Goal: Task Accomplishment & Management: Complete application form

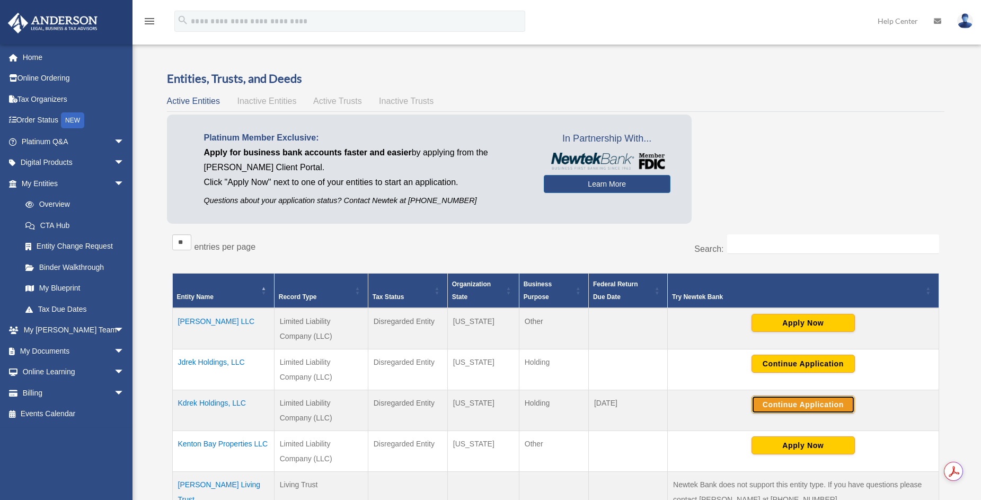
click at [793, 401] on button "Continue Application" at bounding box center [802, 404] width 103 height 18
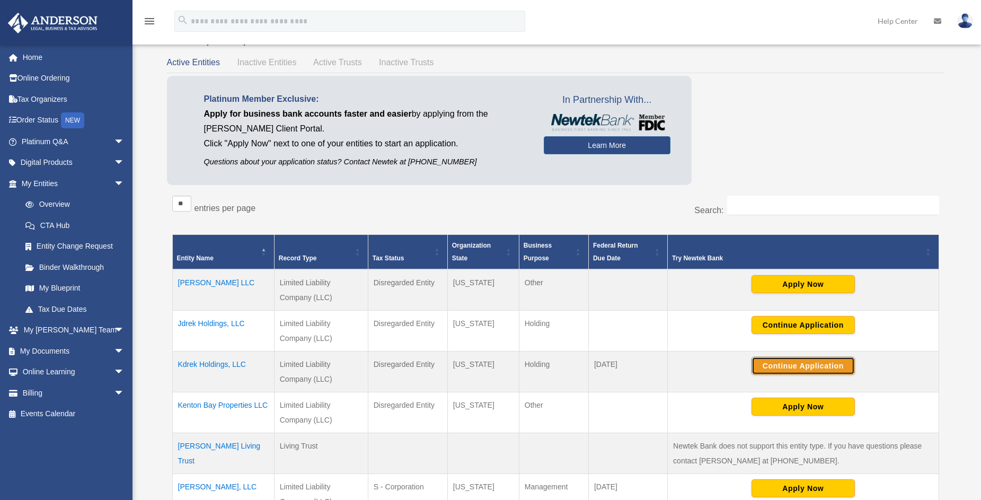
scroll to position [159, 0]
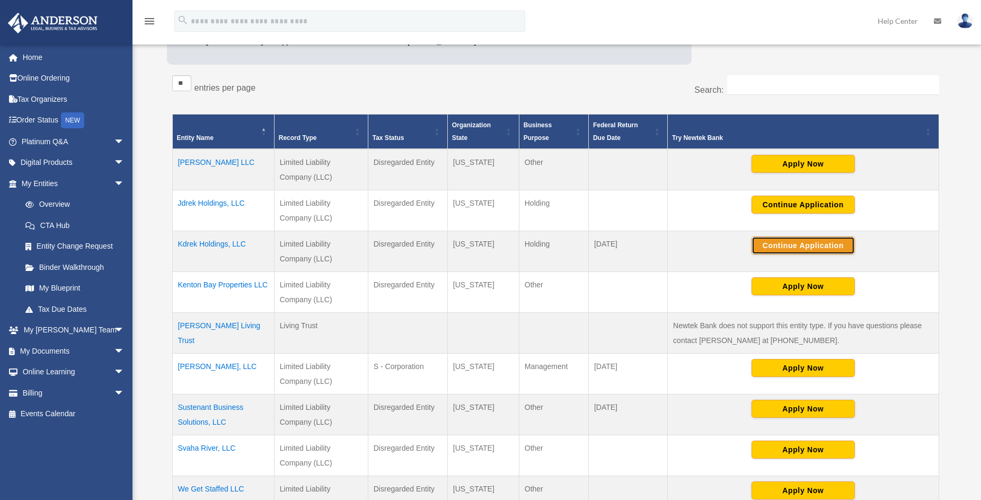
click at [786, 243] on button "Continue Application" at bounding box center [802, 245] width 103 height 18
click at [788, 243] on button "Continue Application" at bounding box center [802, 245] width 103 height 18
click at [965, 22] on img at bounding box center [965, 20] width 16 height 15
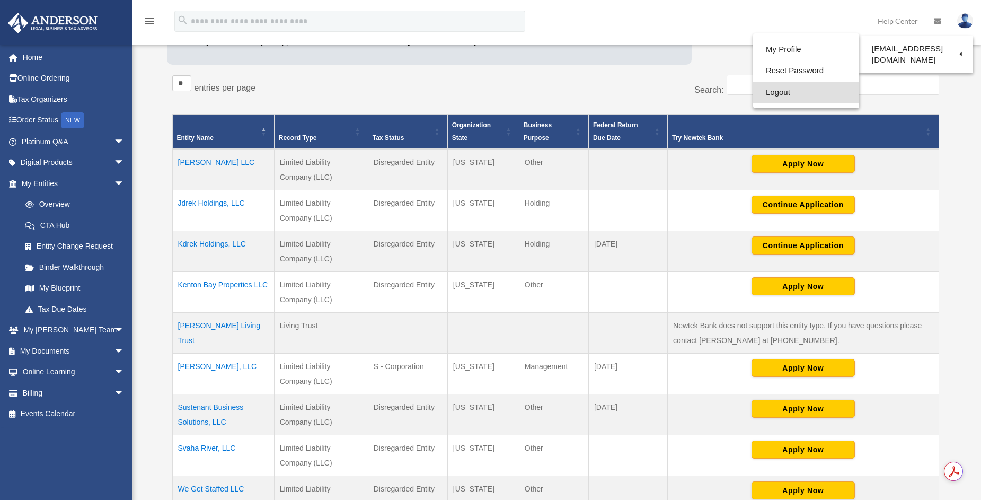
click at [777, 93] on link "Logout" at bounding box center [806, 93] width 106 height 22
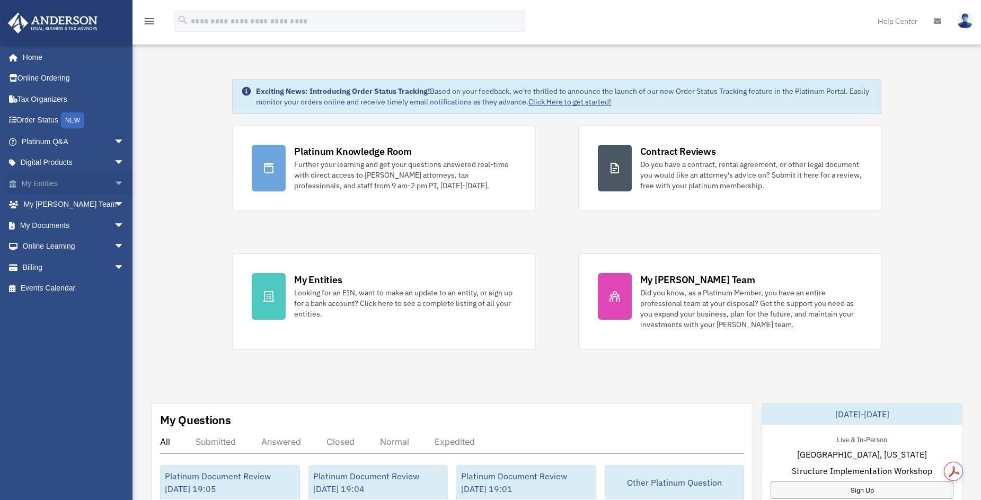
click at [114, 184] on span "arrow_drop_down" at bounding box center [124, 184] width 21 height 22
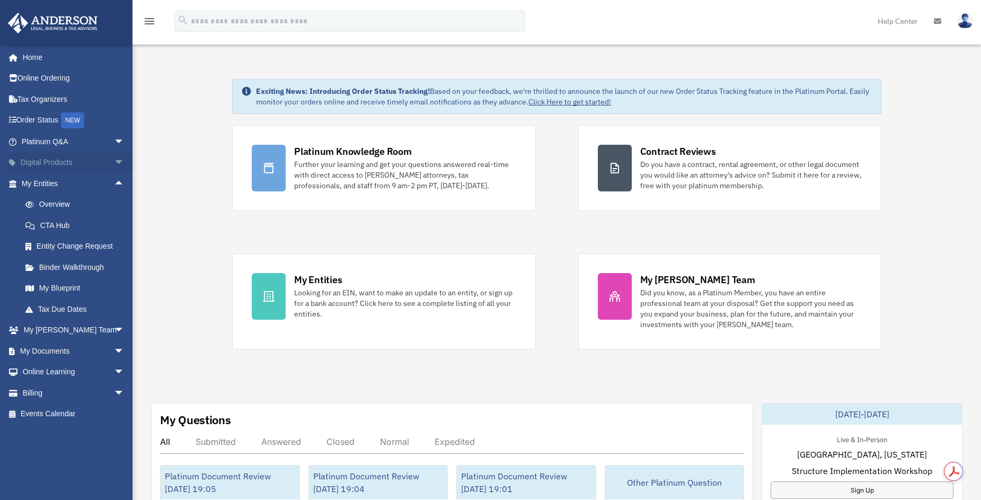
click at [114, 162] on span "arrow_drop_down" at bounding box center [124, 163] width 21 height 22
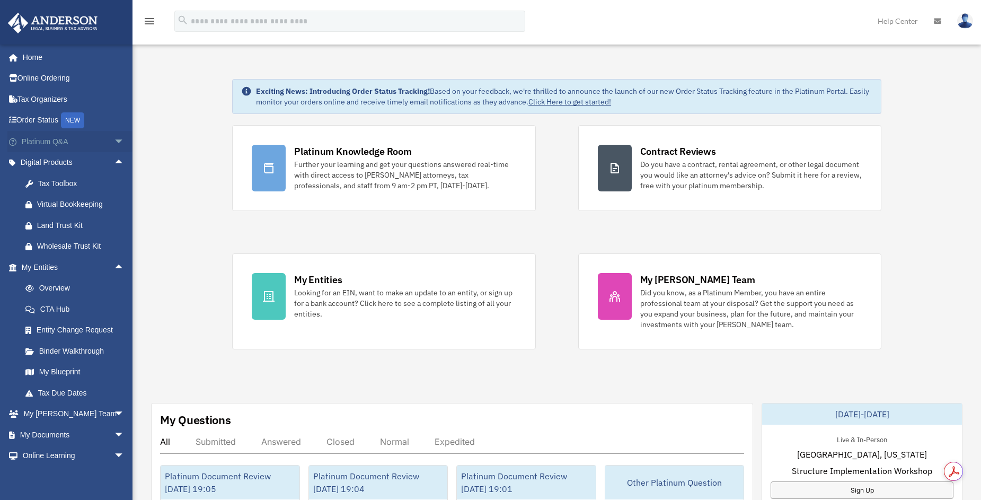
click at [114, 144] on span "arrow_drop_down" at bounding box center [124, 142] width 21 height 22
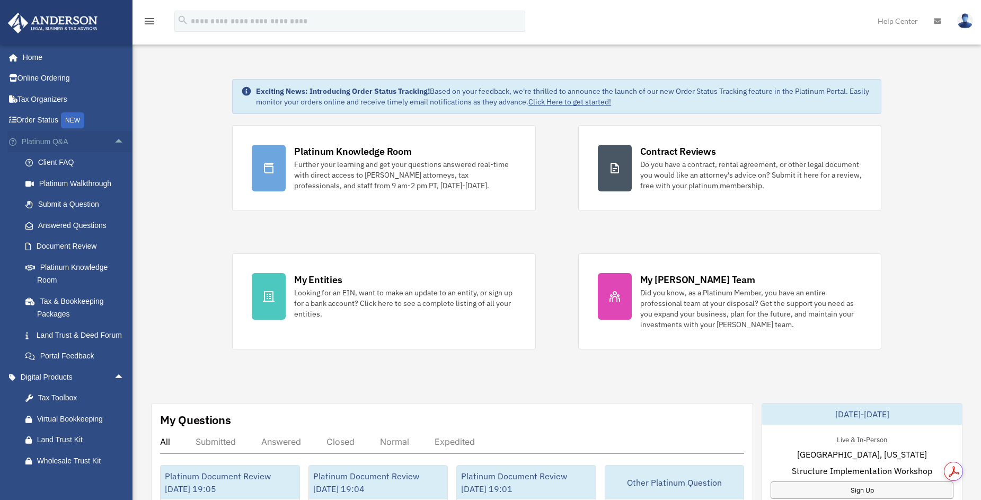
click at [114, 139] on span "arrow_drop_up" at bounding box center [124, 142] width 21 height 22
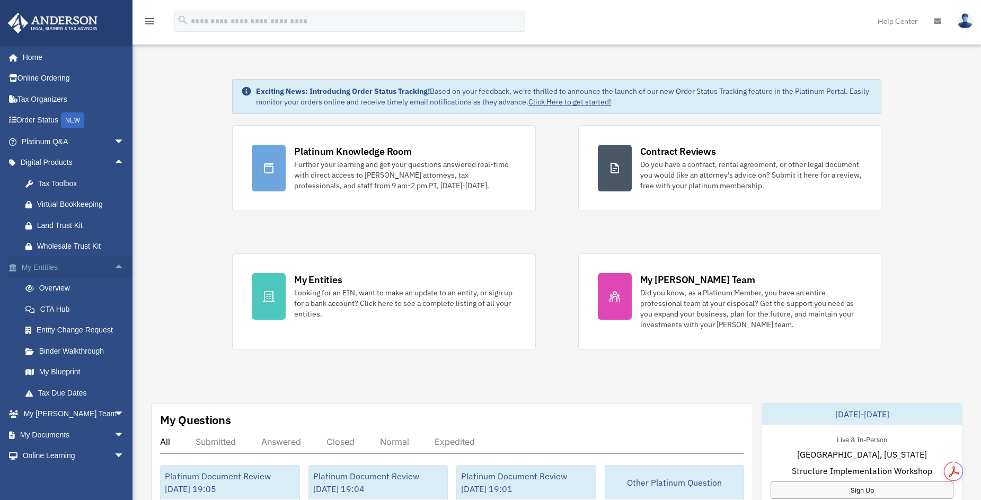
click at [114, 265] on span "arrow_drop_up" at bounding box center [124, 267] width 21 height 22
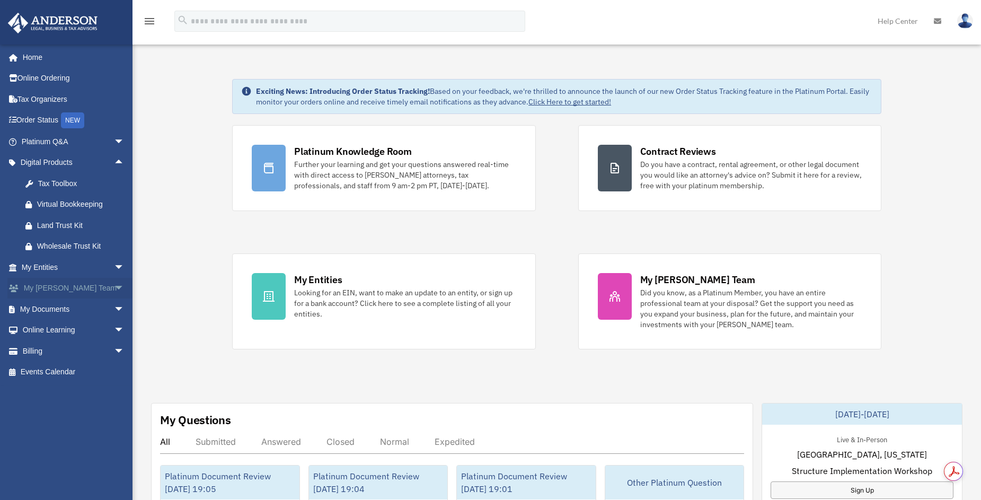
click at [95, 291] on link "My Anderson Team arrow_drop_down" at bounding box center [73, 288] width 133 height 21
click at [114, 310] on span "arrow_drop_down" at bounding box center [124, 309] width 21 height 22
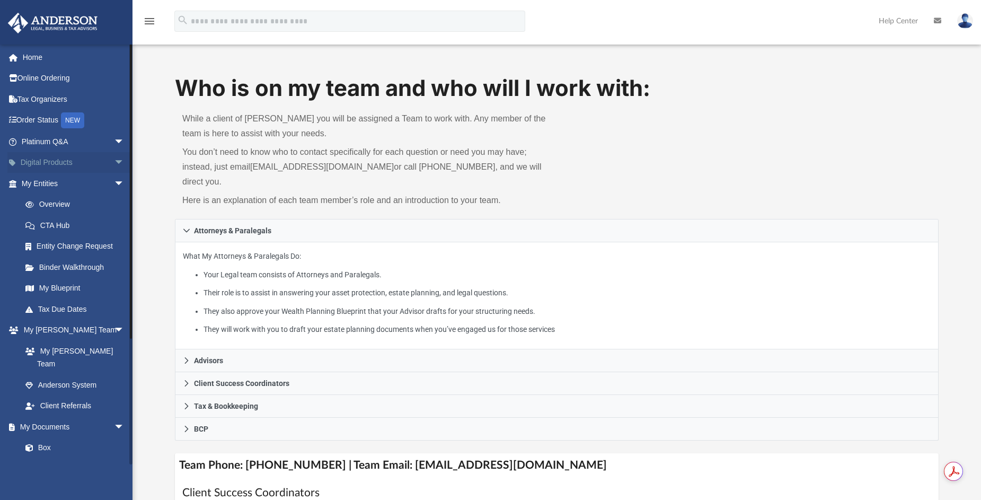
click at [114, 164] on span "arrow_drop_down" at bounding box center [124, 163] width 21 height 22
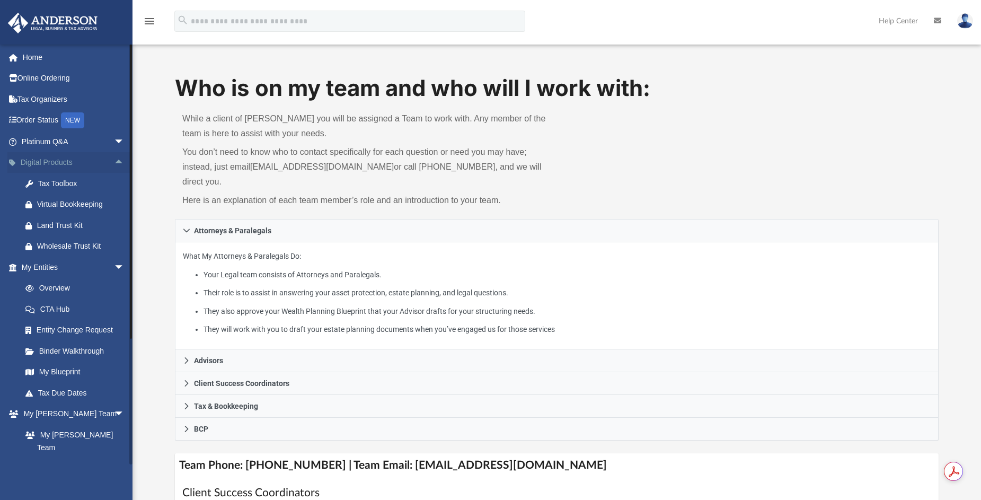
click at [114, 163] on span "arrow_drop_up" at bounding box center [124, 163] width 21 height 22
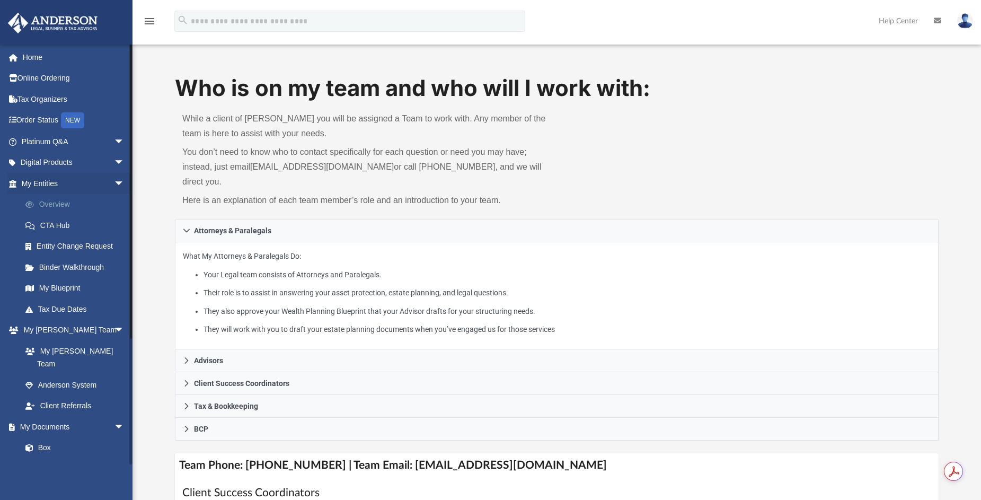
click at [76, 198] on link "Overview" at bounding box center [78, 204] width 126 height 21
click at [114, 183] on span "arrow_drop_down" at bounding box center [124, 184] width 21 height 22
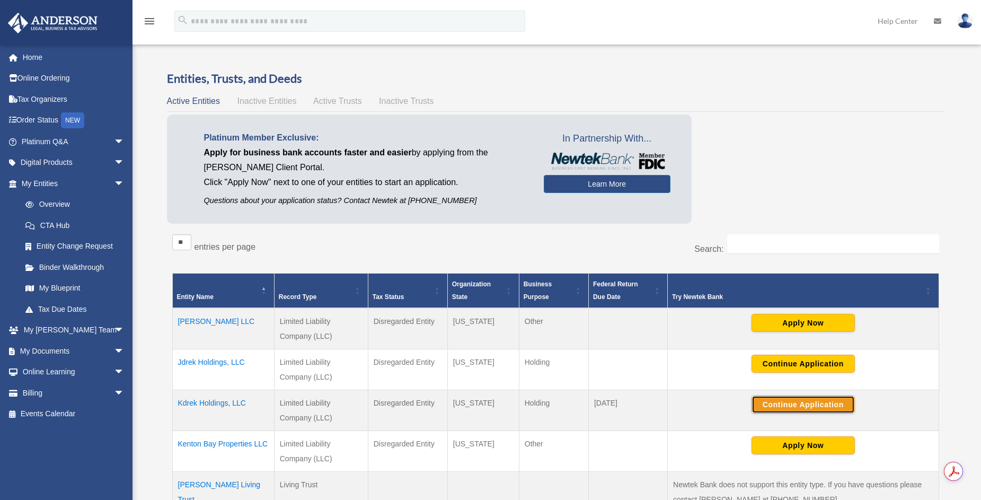
click at [794, 404] on button "Continue Application" at bounding box center [802, 404] width 103 height 18
click at [790, 396] on button "Continue Application" at bounding box center [802, 404] width 103 height 18
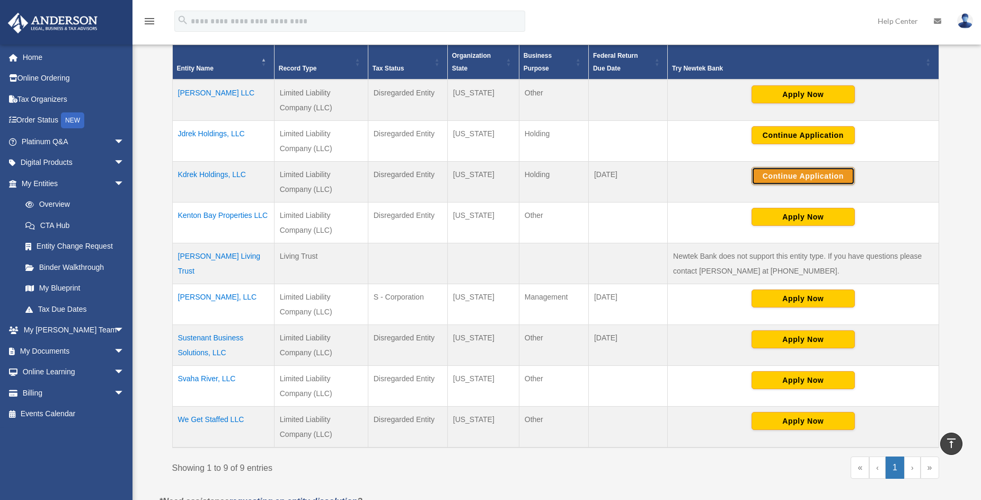
scroll to position [212, 0]
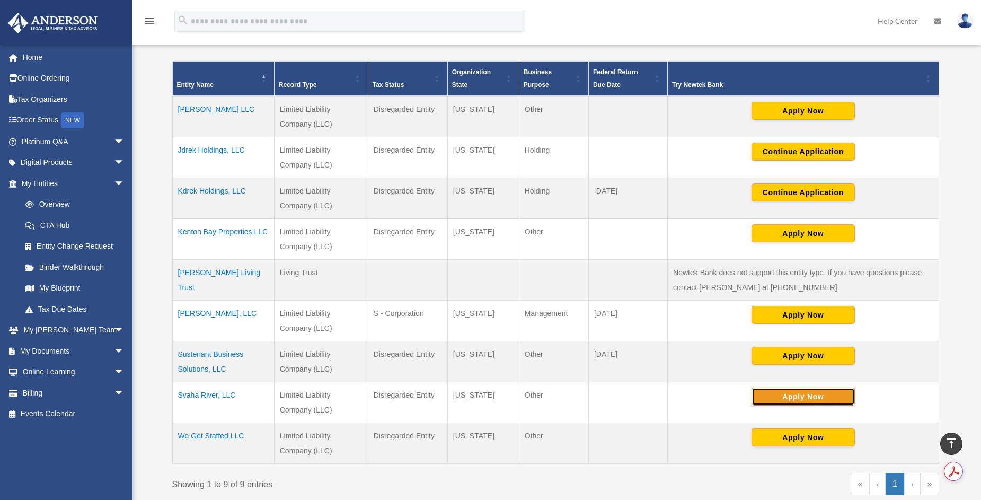
click at [805, 399] on button "Apply Now" at bounding box center [802, 396] width 103 height 18
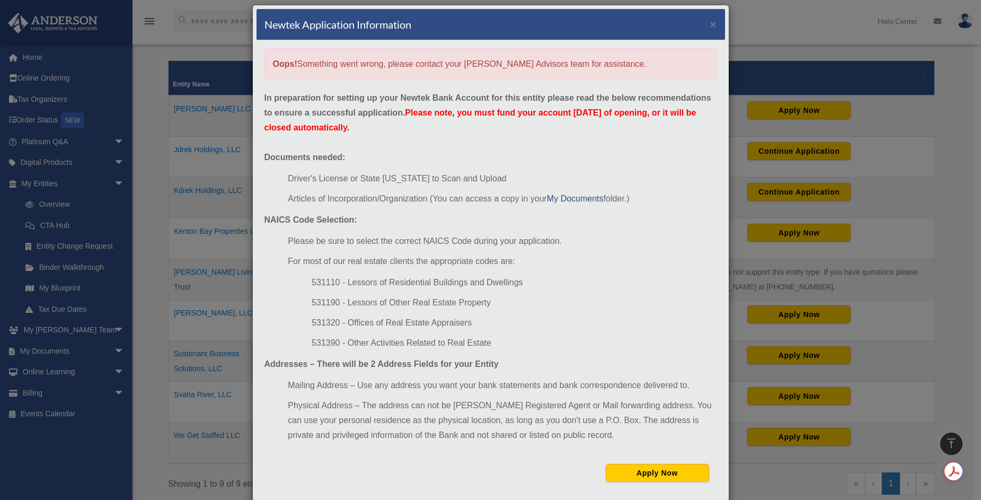
scroll to position [29, 0]
